Goal: Information Seeking & Learning: Learn about a topic

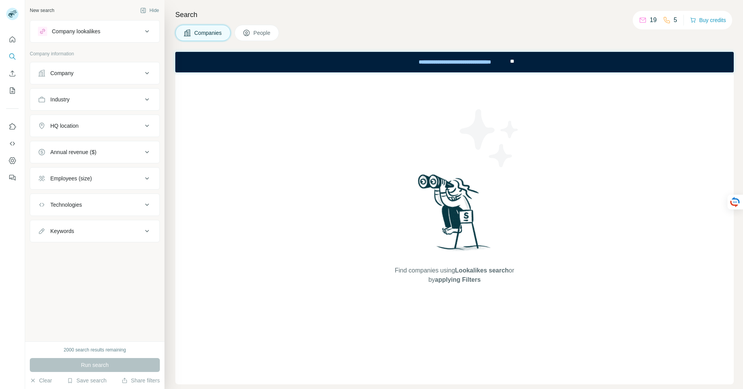
click at [92, 101] on div "Industry" at bounding box center [90, 100] width 104 height 8
click at [115, 118] on input at bounding box center [91, 119] width 96 height 9
click at [96, 120] on input at bounding box center [91, 119] width 96 height 9
click at [94, 119] on input at bounding box center [91, 119] width 96 height 9
click at [57, 119] on input at bounding box center [91, 119] width 96 height 9
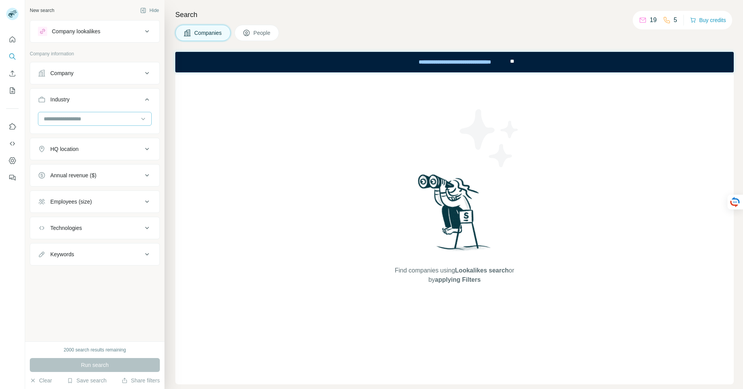
click at [57, 119] on input at bounding box center [91, 119] width 96 height 9
type input "********"
click at [62, 182] on div "Home Services" at bounding box center [95, 178] width 110 height 14
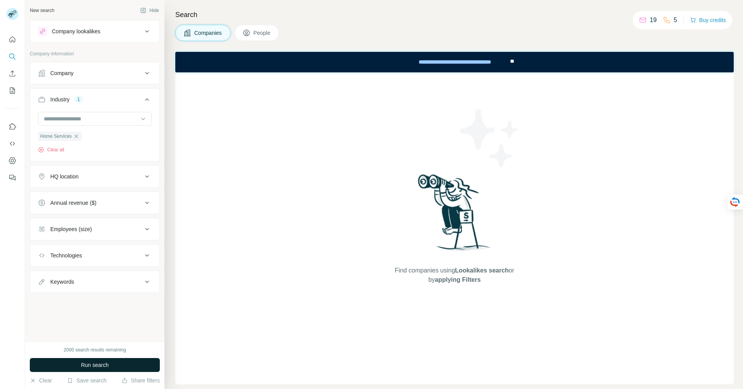
click at [83, 367] on span "Run search" at bounding box center [95, 365] width 28 height 8
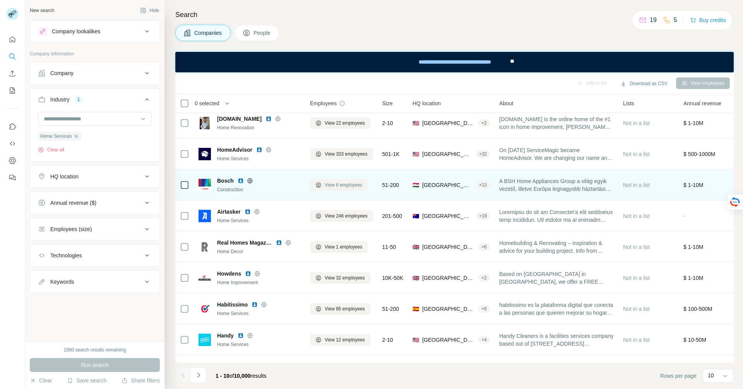
scroll to position [6, 0]
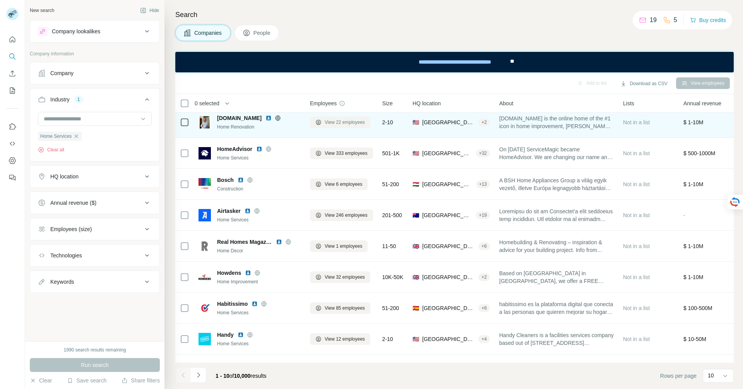
click at [362, 123] on span "View 22 employees" at bounding box center [345, 122] width 40 height 7
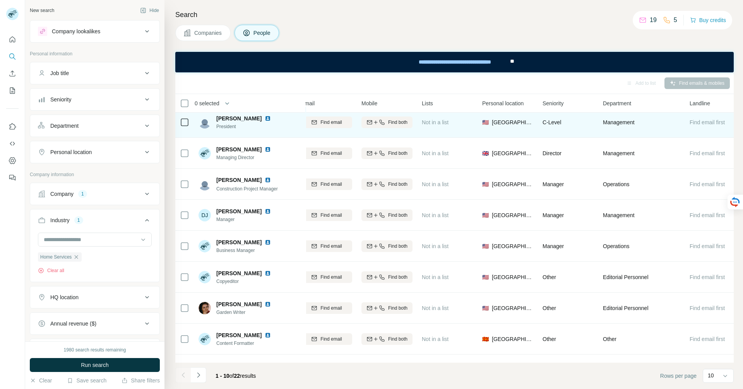
scroll to position [6, 107]
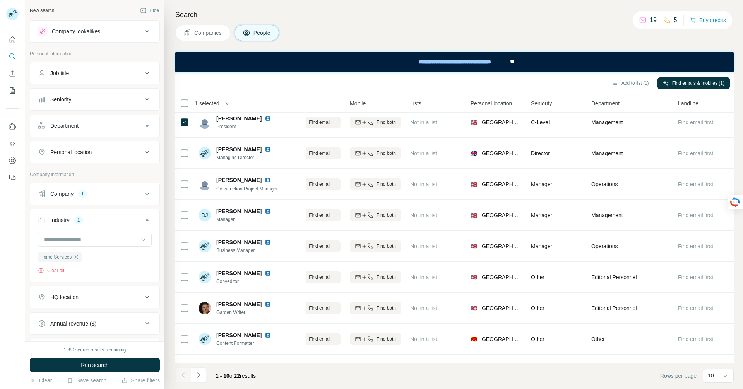
click at [663, 40] on div "Companies People" at bounding box center [454, 33] width 558 height 16
click at [9, 157] on icon "Dashboard" at bounding box center [13, 161] width 8 height 8
click at [479, 63] on div "**********" at bounding box center [454, 61] width 109 height 17
